Goal: Information Seeking & Learning: Understand process/instructions

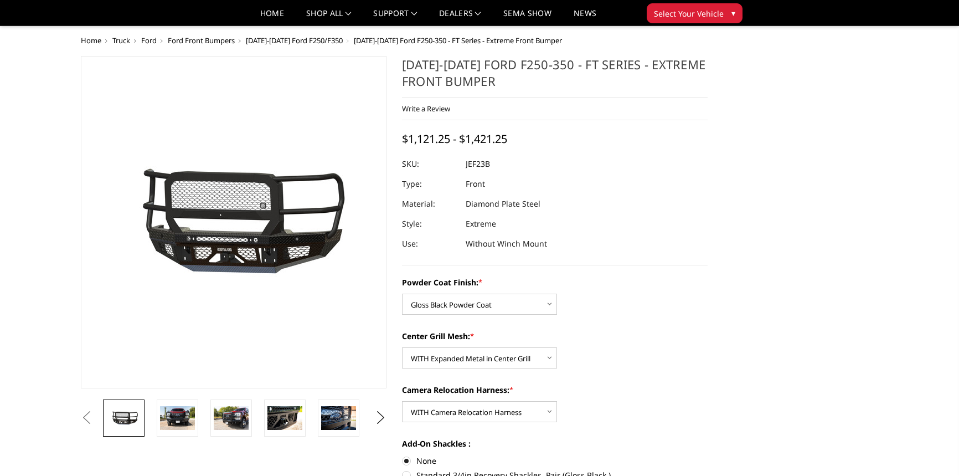
select select "3264"
select select "3266"
select select "3268"
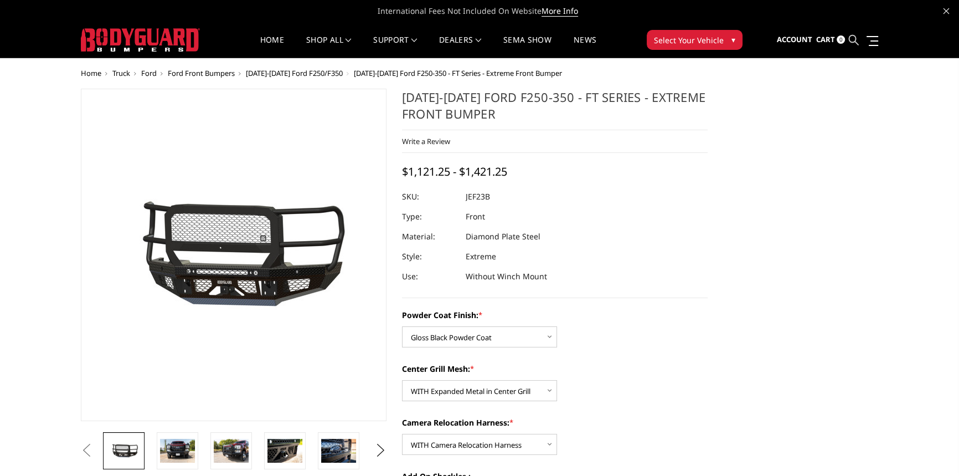
click at [855, 39] on icon at bounding box center [854, 40] width 10 height 10
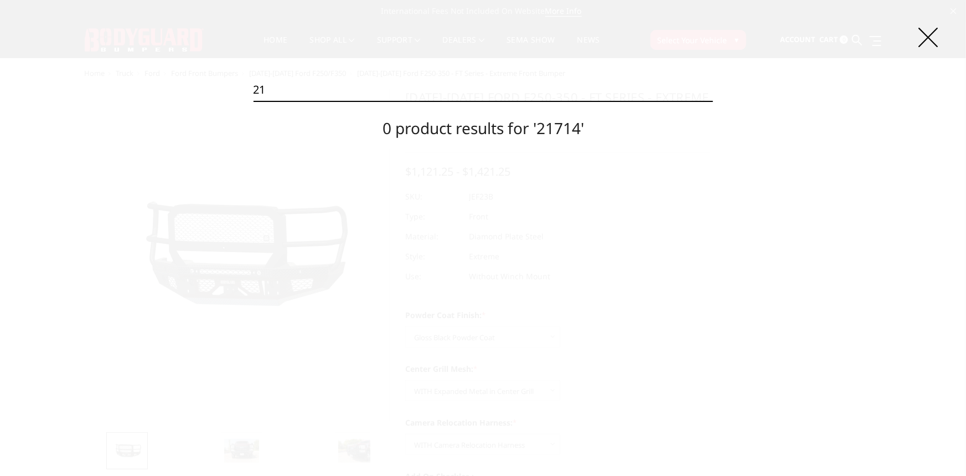
type input "2"
click at [934, 36] on icon at bounding box center [928, 37] width 19 height 19
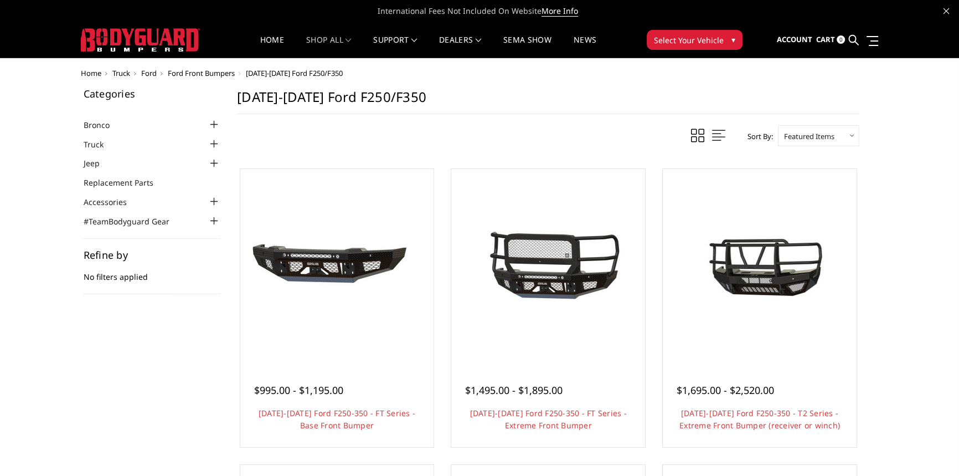
click at [192, 39] on img at bounding box center [140, 39] width 119 height 23
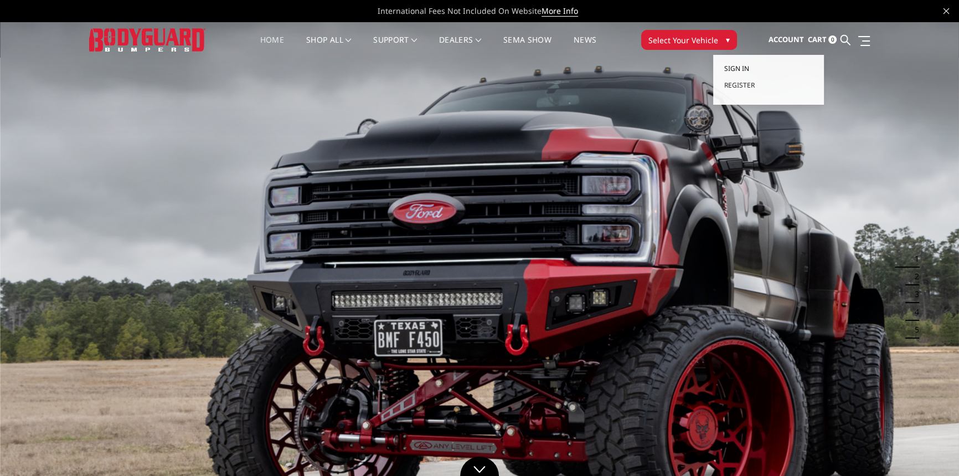
click at [753, 67] on link "Sign in" at bounding box center [768, 68] width 89 height 17
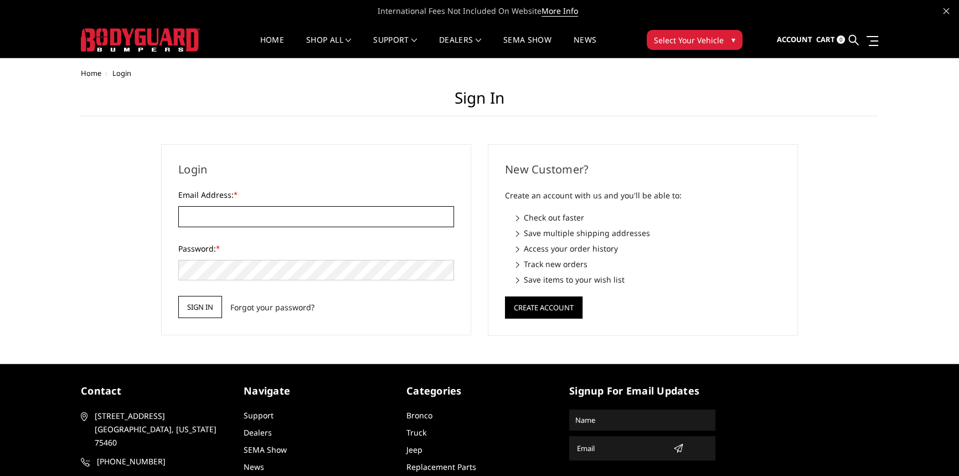
type input "beto.peters@271trailers.com"
click at [204, 299] on input "Sign in" at bounding box center [200, 307] width 44 height 22
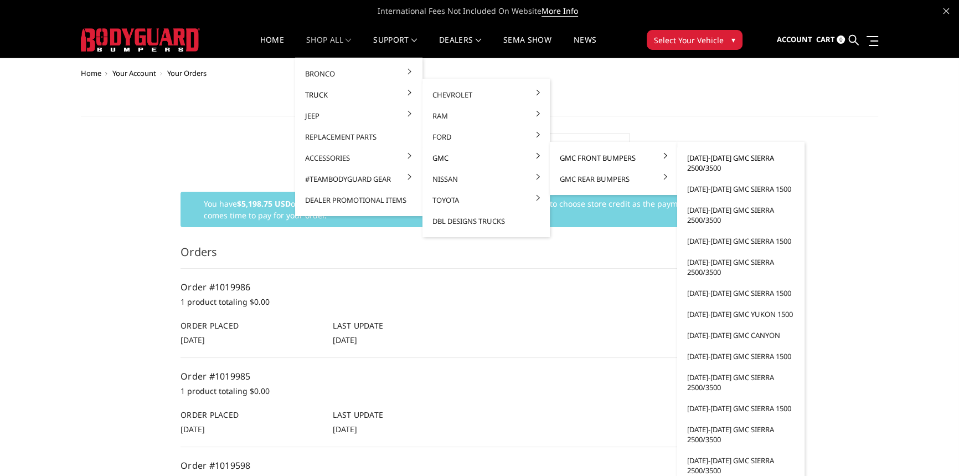
click at [713, 158] on link "[DATE]-[DATE] GMC Sierra 2500/3500" at bounding box center [741, 162] width 118 height 31
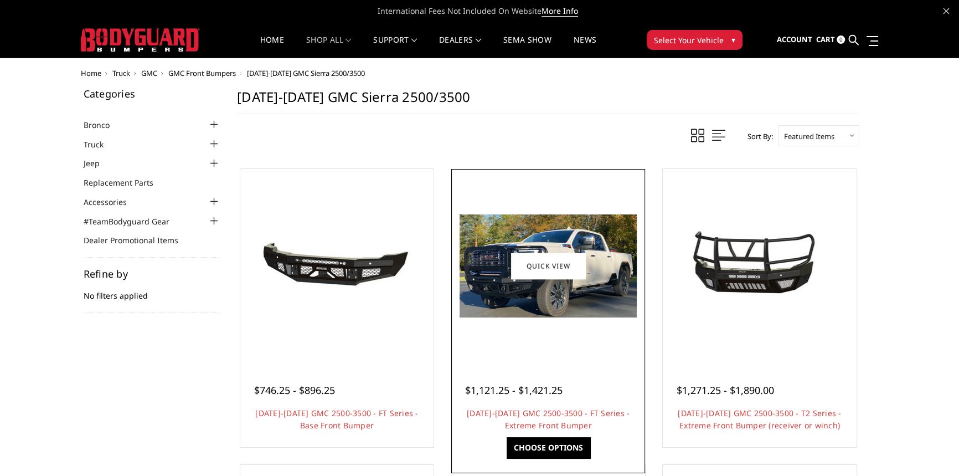
click at [615, 233] on img at bounding box center [548, 265] width 177 height 103
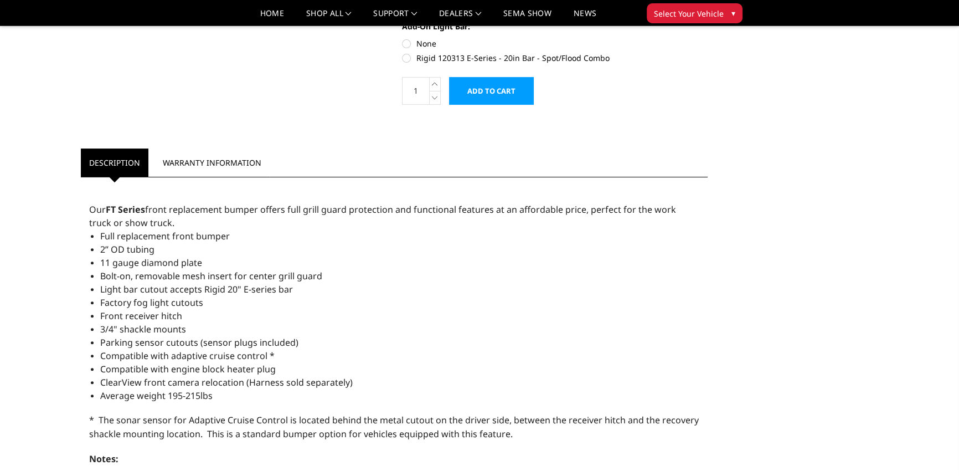
scroll to position [402, 0]
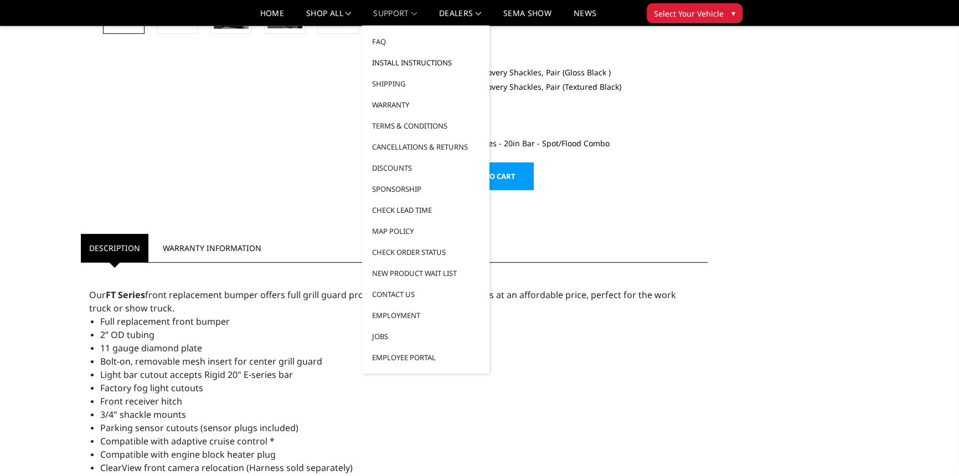
click at [402, 61] on link "Install Instructions" at bounding box center [426, 62] width 118 height 21
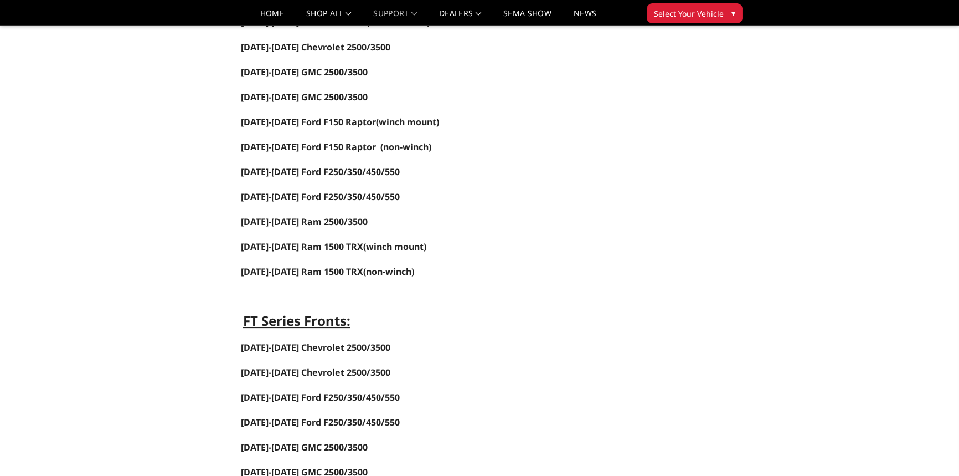
scroll to position [251, 0]
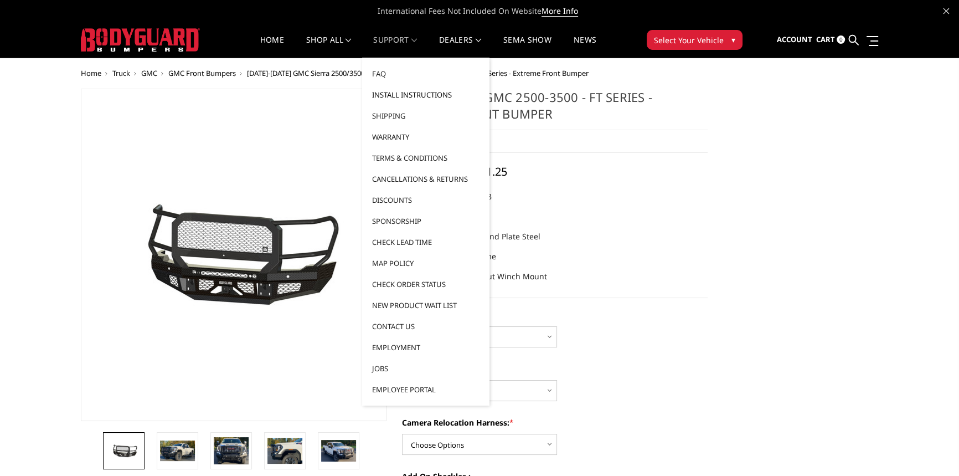
click at [412, 96] on link "Install Instructions" at bounding box center [426, 94] width 118 height 21
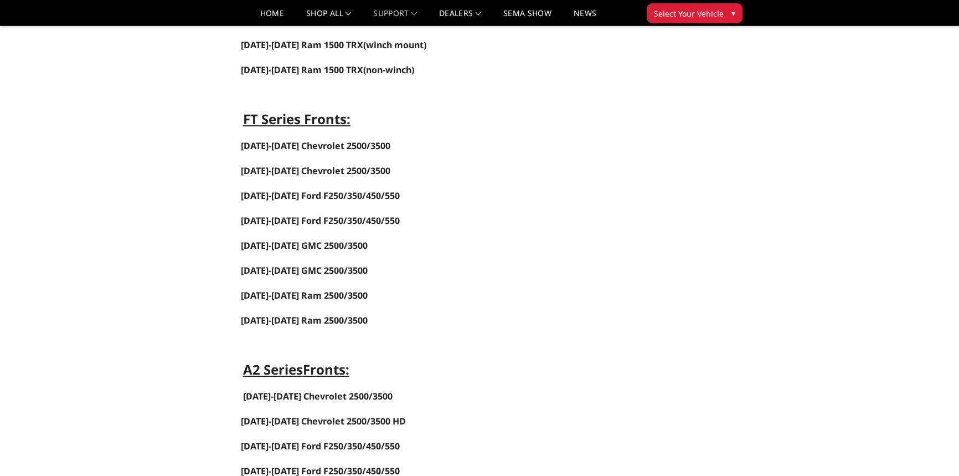
scroll to position [453, 0]
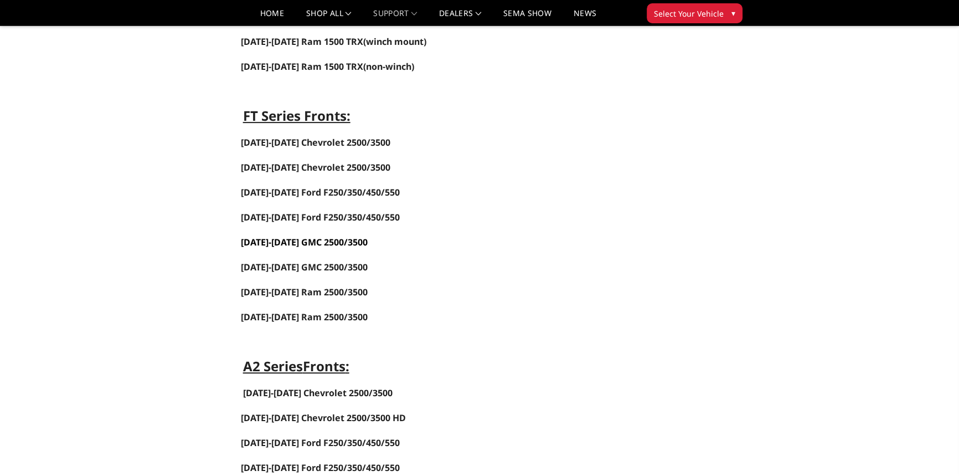
click at [342, 248] on link "2024-2025 GMC 2500/3500" at bounding box center [304, 242] width 127 height 12
